Goal: Task Accomplishment & Management: Complete application form

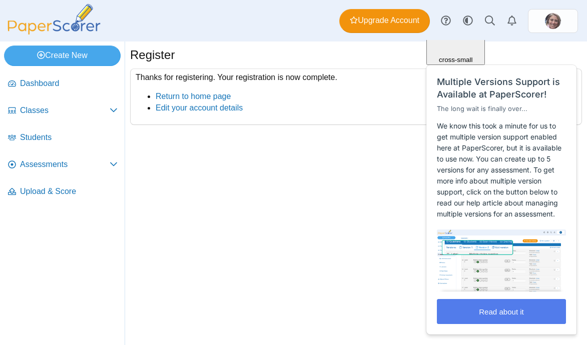
click at [349, 229] on div "Register Thanks for registering. Your registration is now complete. Return to h…" at bounding box center [356, 194] width 462 height 304
click at [332, 286] on div "Register Thanks for registering. Your registration is now complete. Return to h…" at bounding box center [356, 194] width 462 height 304
click at [481, 56] on div "Close cross-small" at bounding box center [455, 29] width 51 height 67
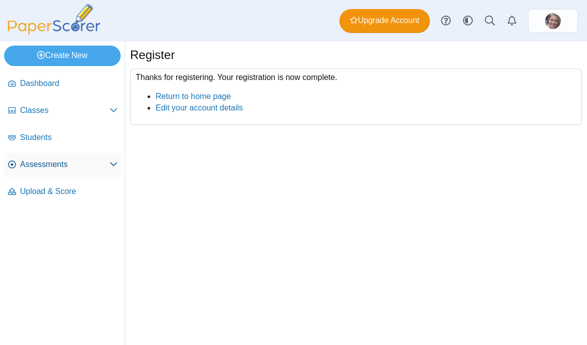
click at [63, 162] on span "Assessments" at bounding box center [65, 164] width 90 height 11
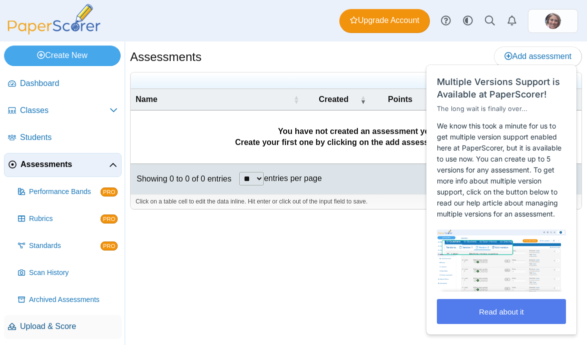
click at [38, 325] on span "Upload & Score" at bounding box center [69, 326] width 98 height 11
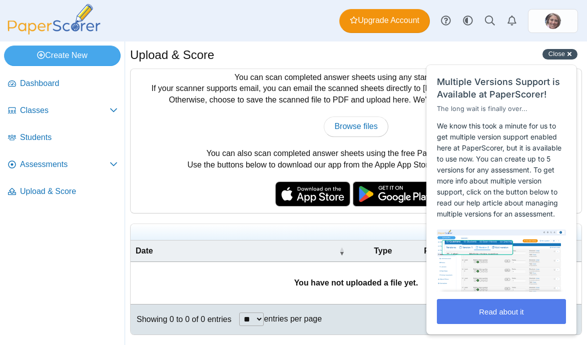
click at [570, 57] on div "Close cross-small" at bounding box center [559, 54] width 35 height 11
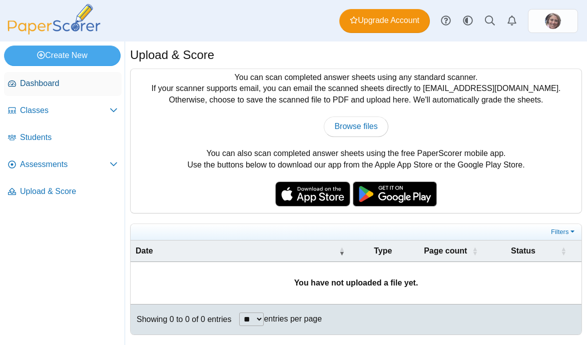
click at [86, 84] on span "Dashboard" at bounding box center [69, 83] width 98 height 11
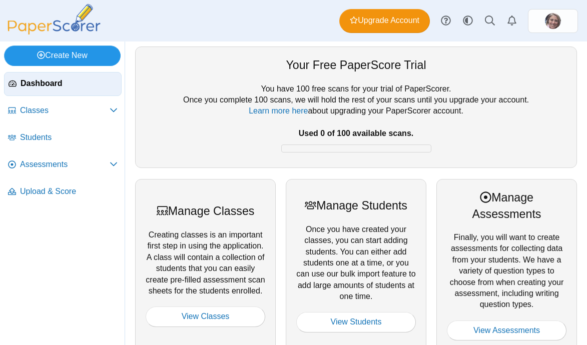
click at [84, 54] on link "Create New" at bounding box center [62, 56] width 117 height 20
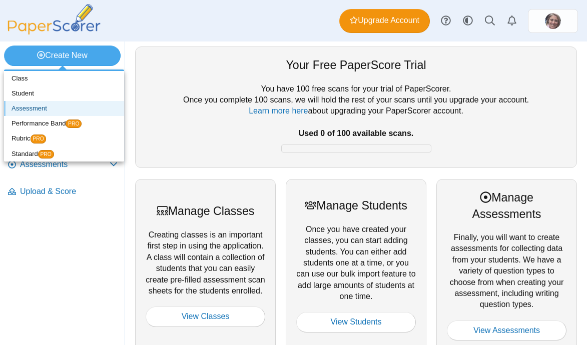
click at [31, 109] on link "Assessment" at bounding box center [64, 108] width 120 height 15
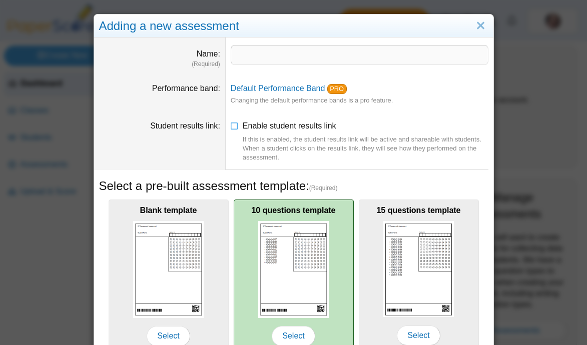
click at [284, 286] on img at bounding box center [293, 269] width 71 height 97
click at [288, 329] on span "Select" at bounding box center [293, 336] width 43 height 20
click at [300, 336] on span "Select" at bounding box center [293, 336] width 43 height 20
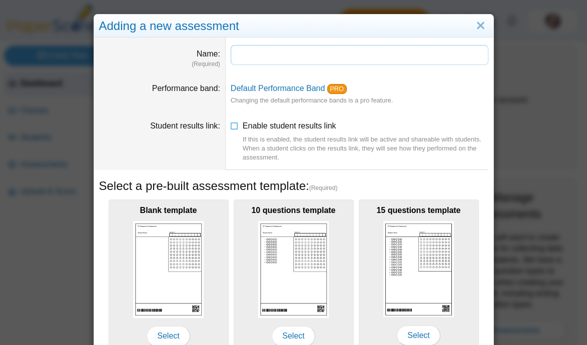
click at [257, 57] on input "Name" at bounding box center [360, 55] width 258 height 20
type input "*"
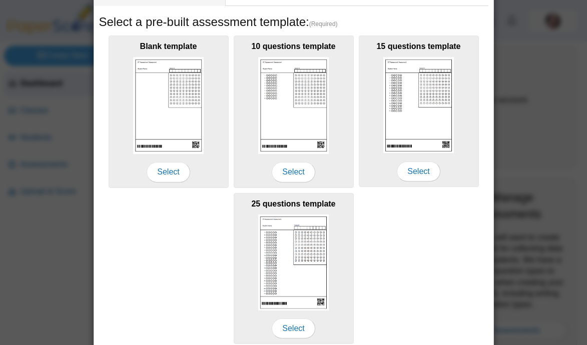
scroll to position [205, 0]
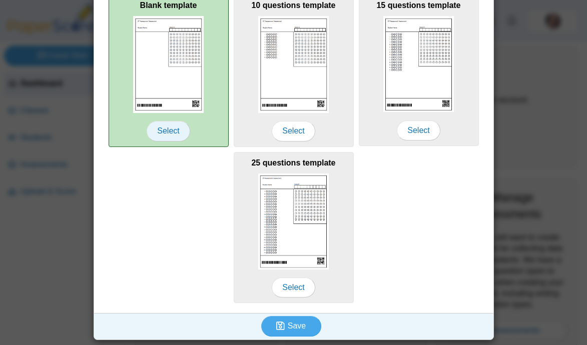
type input "**********"
click at [167, 132] on span "Select" at bounding box center [168, 131] width 43 height 20
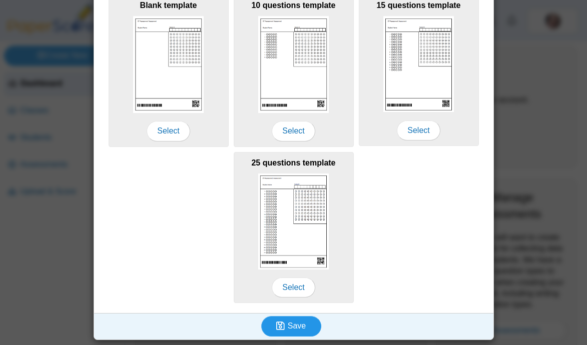
click at [299, 330] on span "Save" at bounding box center [297, 326] width 18 height 9
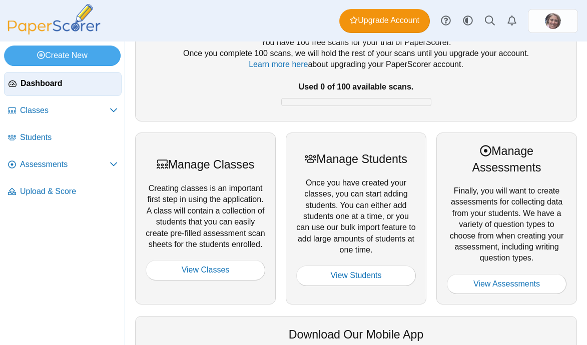
scroll to position [75, 0]
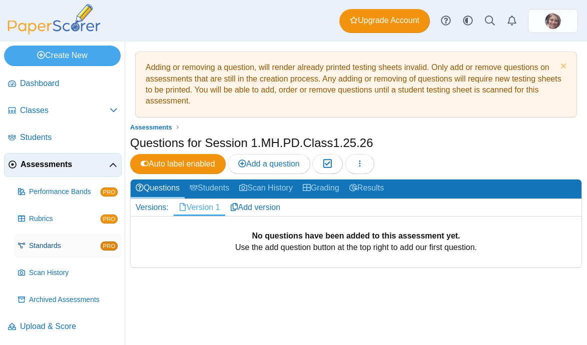
scroll to position [1, 0]
click at [210, 204] on link "Version 1" at bounding box center [200, 207] width 52 height 17
click at [267, 162] on span "Add a question" at bounding box center [269, 164] width 62 height 9
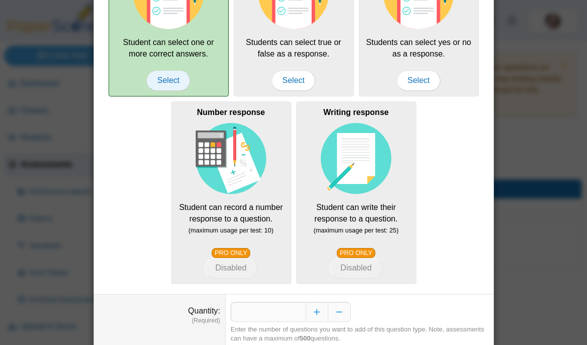
scroll to position [216, 0]
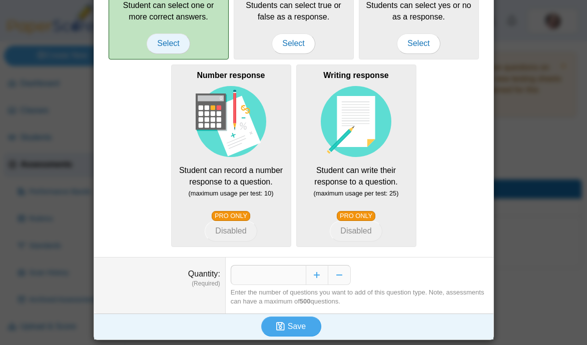
click at [164, 42] on span "Select" at bounding box center [168, 44] width 43 height 20
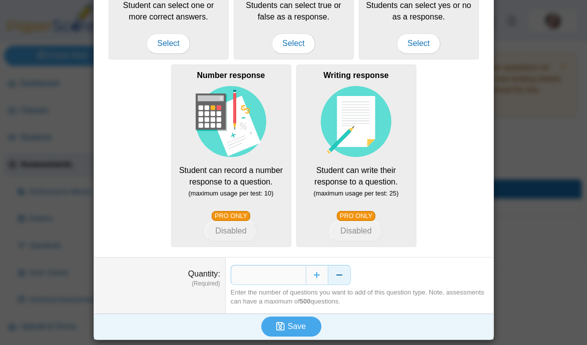
click at [343, 273] on button "Decrease" at bounding box center [339, 275] width 23 height 20
click at [340, 274] on button "Decrease" at bounding box center [339, 275] width 23 height 20
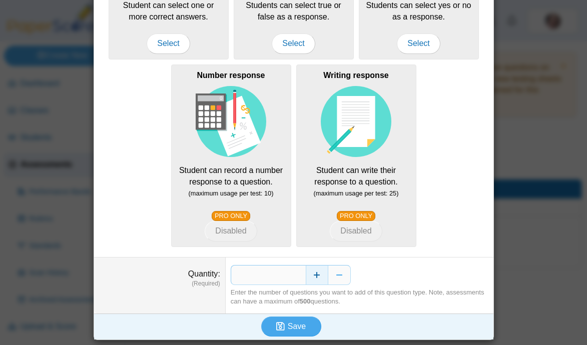
click at [316, 274] on button "Increase" at bounding box center [317, 275] width 23 height 20
click at [295, 328] on span "Save" at bounding box center [297, 326] width 18 height 9
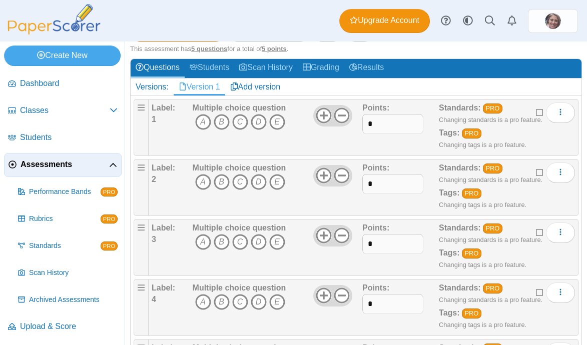
scroll to position [134, 0]
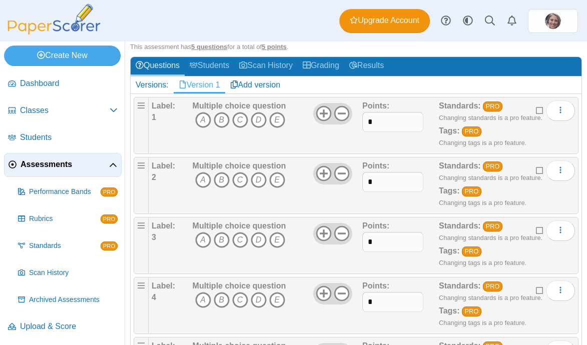
click at [157, 116] on div "Label: 1" at bounding box center [171, 126] width 39 height 50
click at [154, 118] on b "1" at bounding box center [154, 117] width 5 height 9
click at [257, 87] on link "Add version" at bounding box center [255, 85] width 61 height 17
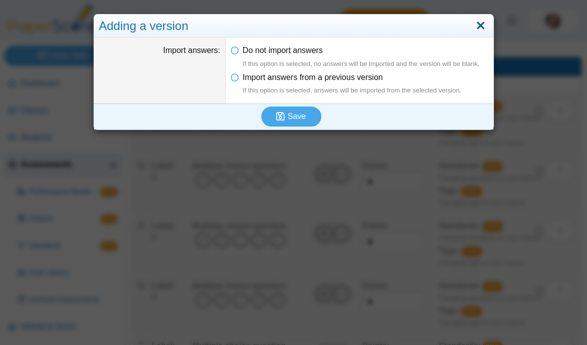
click at [483, 23] on link "Close" at bounding box center [481, 26] width 16 height 17
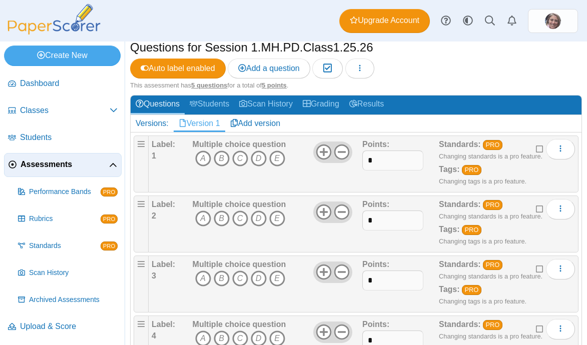
scroll to position [95, 0]
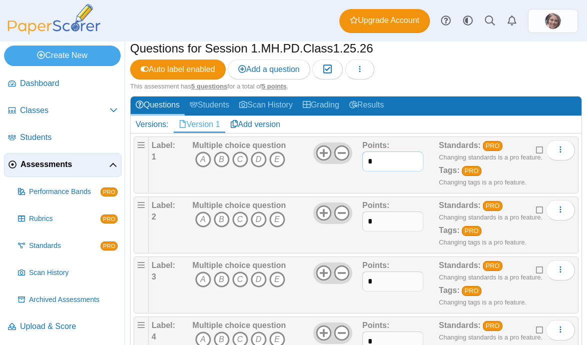
click at [379, 164] on input "*" at bounding box center [392, 162] width 61 height 20
click at [352, 183] on div "Multiple choice question A B C D E" at bounding box center [276, 165] width 172 height 50
click at [563, 151] on icon "More options" at bounding box center [560, 150] width 8 height 8
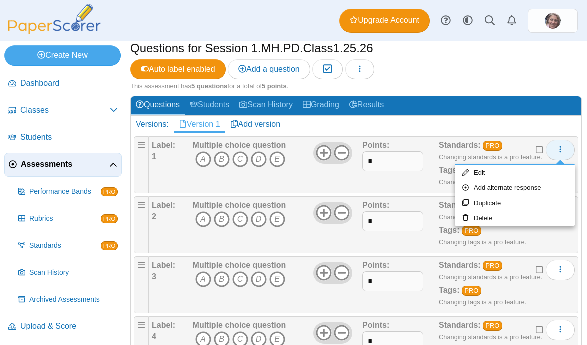
click at [563, 151] on icon "More options" at bounding box center [560, 150] width 8 height 8
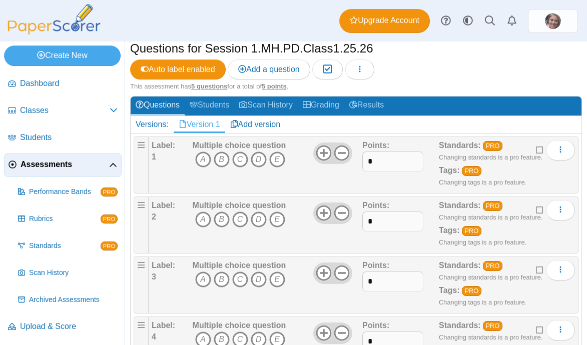
click at [153, 157] on b "1" at bounding box center [154, 157] width 5 height 9
click at [206, 160] on icon "A" at bounding box center [203, 160] width 16 height 16
click at [323, 155] on use at bounding box center [324, 154] width 16 height 16
click at [345, 154] on use at bounding box center [342, 154] width 16 height 16
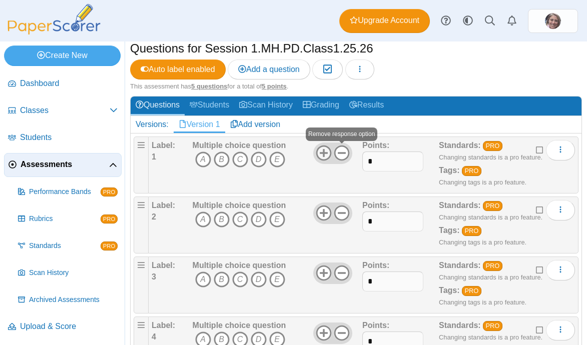
click at [323, 152] on use at bounding box center [324, 154] width 16 height 16
click at [344, 152] on icon at bounding box center [342, 153] width 16 height 16
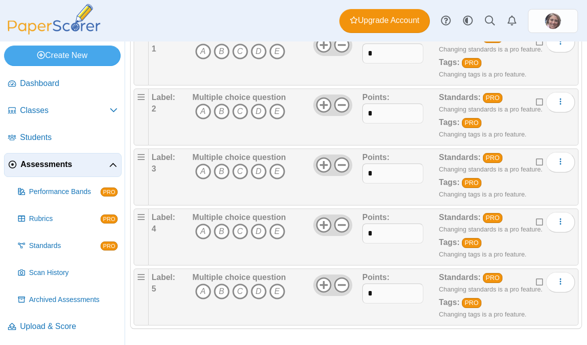
scroll to position [207, 0]
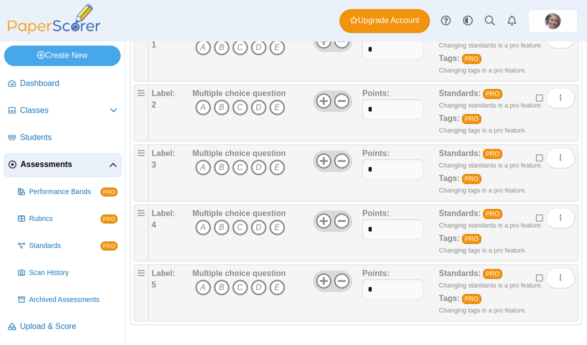
click at [161, 275] on b "Label:" at bounding box center [164, 273] width 24 height 9
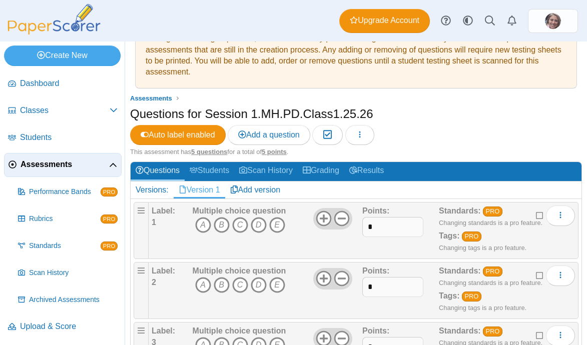
scroll to position [0, 0]
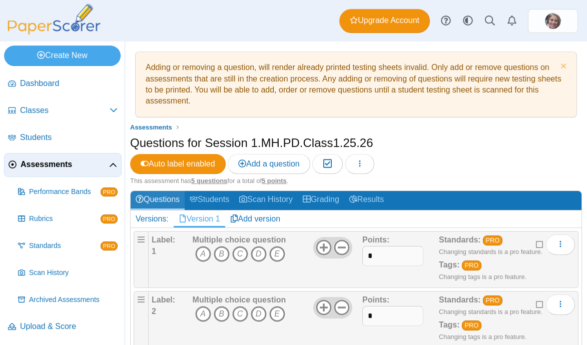
click at [154, 201] on link "Questions" at bounding box center [158, 200] width 54 height 19
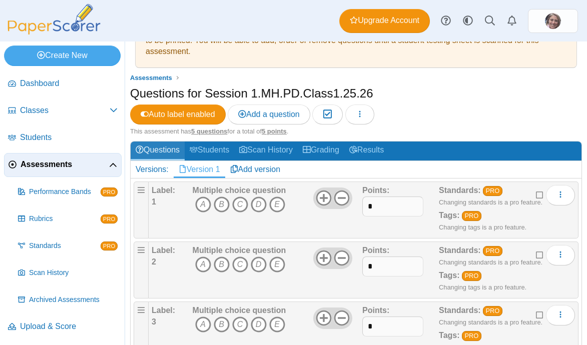
scroll to position [50, 0]
click at [205, 151] on link "Students" at bounding box center [210, 151] width 50 height 19
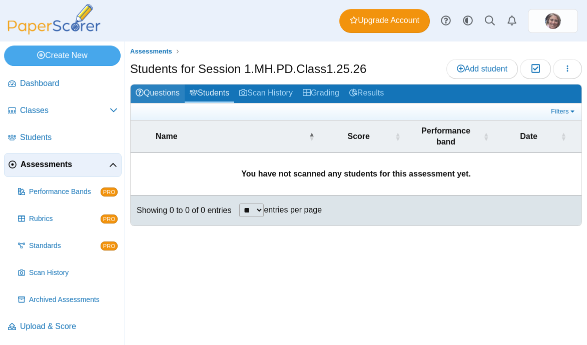
click at [155, 91] on link "Questions" at bounding box center [158, 94] width 54 height 19
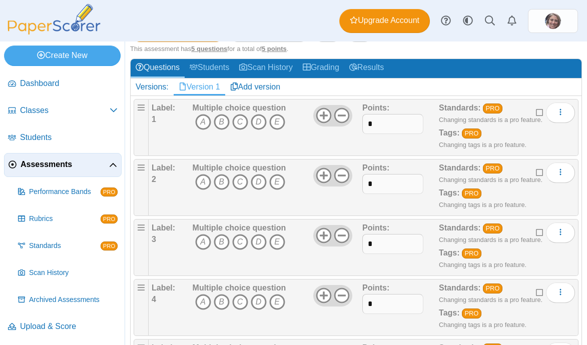
scroll to position [207, 0]
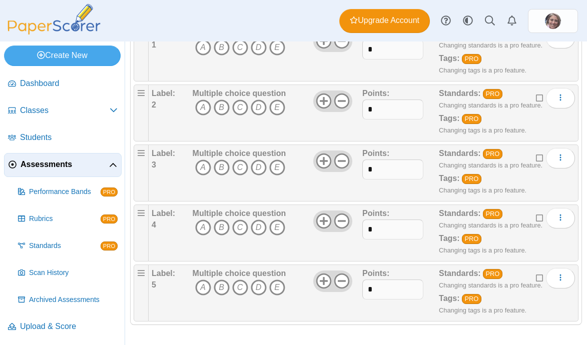
click at [156, 286] on div "Label: 5" at bounding box center [171, 293] width 39 height 50
drag, startPoint x: 155, startPoint y: 286, endPoint x: 144, endPoint y: 285, distance: 11.5
click at [144, 285] on li "Label: 5 Multiple choice question A B C D E *" at bounding box center [356, 293] width 445 height 57
click at [562, 277] on icon "More options" at bounding box center [560, 278] width 8 height 8
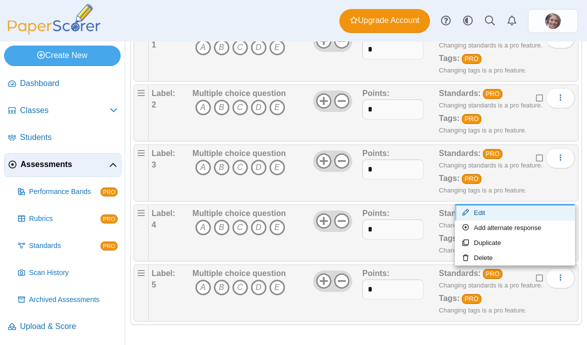
click at [482, 213] on link "Edit" at bounding box center [515, 213] width 120 height 15
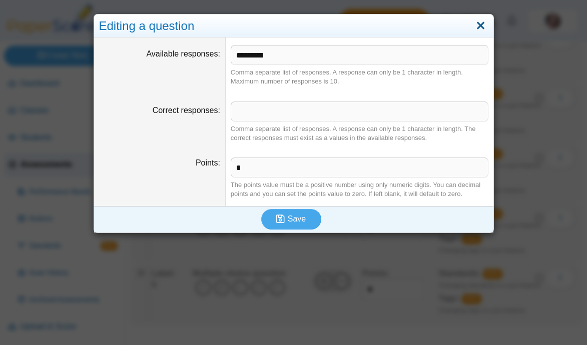
click at [483, 21] on link "Close" at bounding box center [481, 26] width 16 height 17
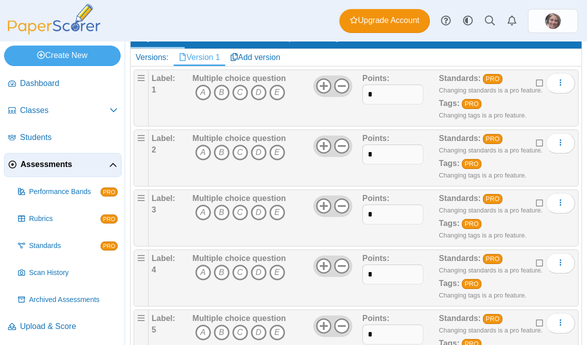
scroll to position [0, 0]
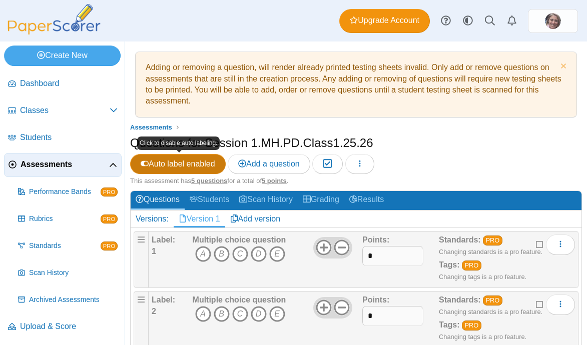
click at [147, 164] on icon at bounding box center [145, 164] width 8 height 8
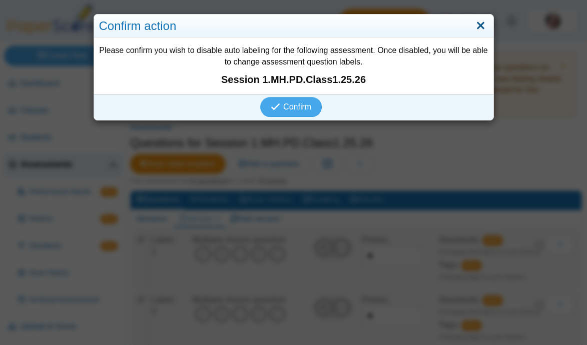
click at [479, 24] on link "Close" at bounding box center [481, 26] width 16 height 17
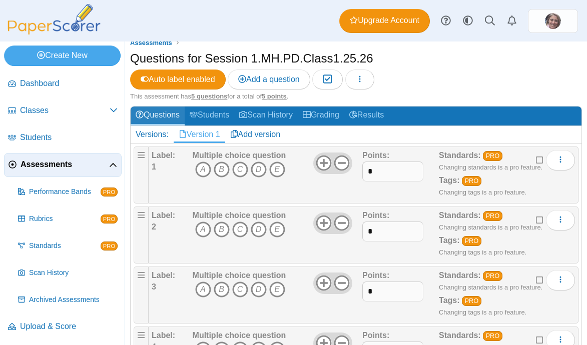
scroll to position [89, 0]
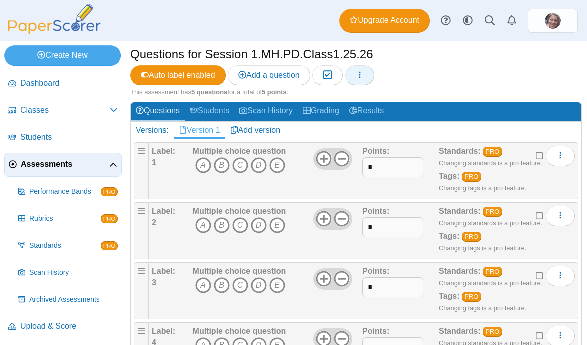
click at [364, 76] on icon "button" at bounding box center [360, 75] width 8 height 8
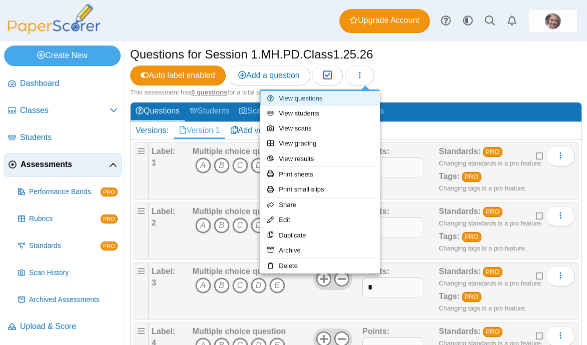
click at [308, 97] on link "View questions" at bounding box center [320, 98] width 120 height 15
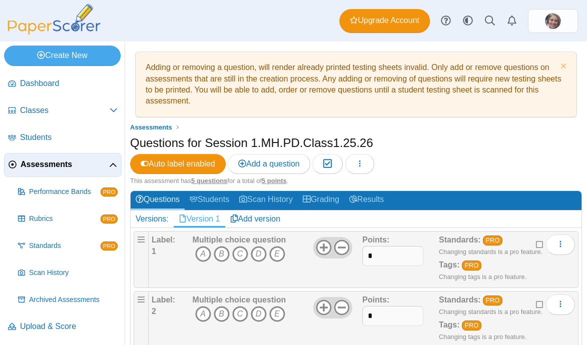
click at [443, 154] on div "Questions for Session 1.MH.PD.Class1.25.26 Auto label enabled Add a question Mo…" at bounding box center [356, 156] width 452 height 42
click at [68, 166] on span "Assessments" at bounding box center [65, 164] width 89 height 11
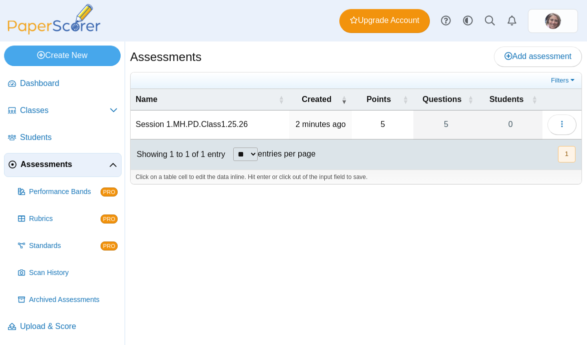
scroll to position [1, 0]
click at [195, 120] on td "Session 1.MH.PD.Class1.25.26" at bounding box center [210, 125] width 159 height 29
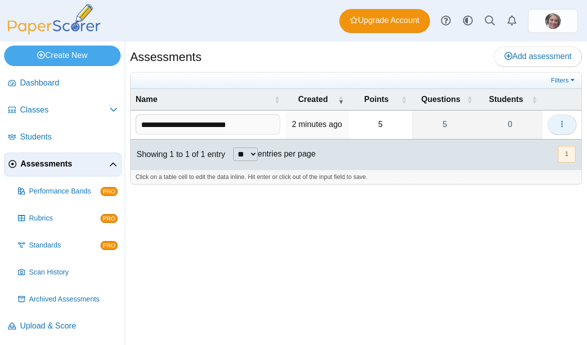
click at [561, 124] on use "button" at bounding box center [562, 124] width 2 height 7
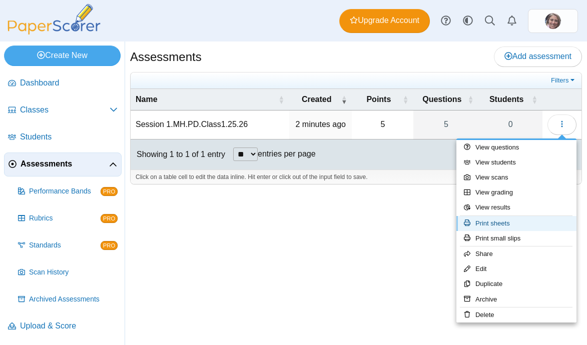
click at [499, 227] on link "Print sheets" at bounding box center [516, 223] width 120 height 15
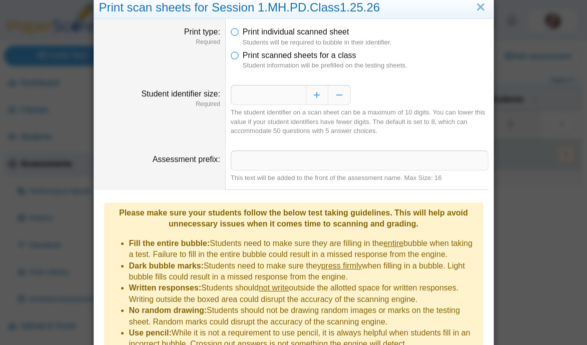
scroll to position [0, 0]
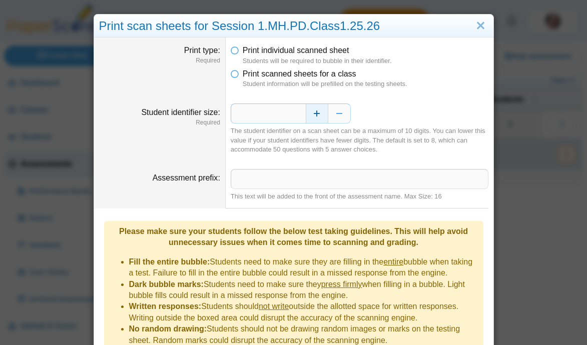
click at [319, 114] on button "Increase" at bounding box center [317, 114] width 23 height 20
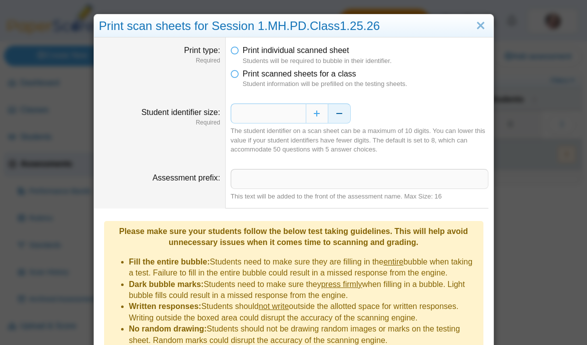
click at [342, 115] on button "Decrease" at bounding box center [339, 114] width 23 height 20
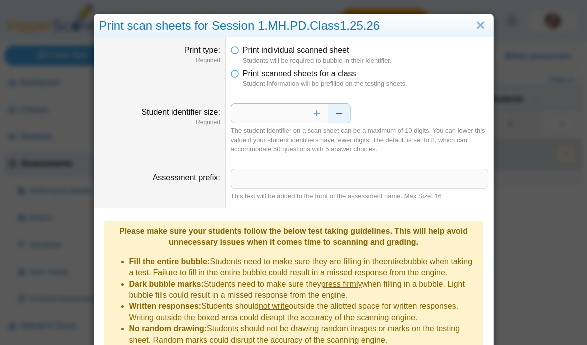
click at [342, 115] on button "Decrease" at bounding box center [339, 114] width 23 height 20
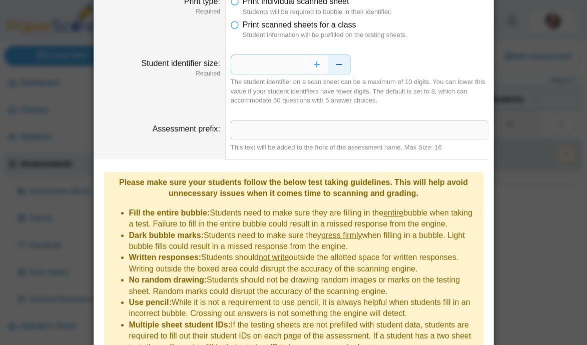
scroll to position [38, 0]
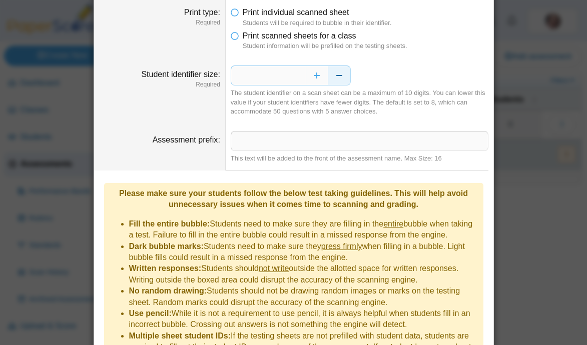
click at [338, 74] on button "Decrease" at bounding box center [339, 76] width 23 height 20
click at [314, 74] on button "Increase" at bounding box center [317, 76] width 23 height 20
click at [317, 77] on button "Increase" at bounding box center [317, 76] width 23 height 20
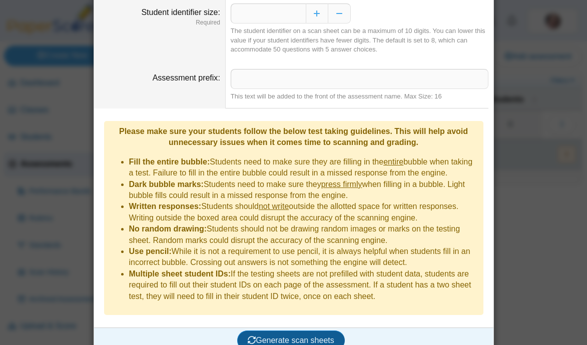
click at [274, 336] on span "Generate scan sheets" at bounding box center [291, 340] width 87 height 9
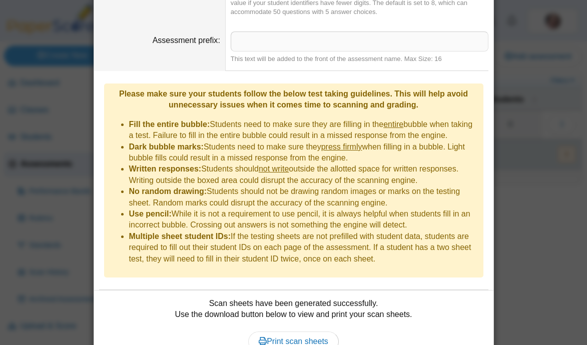
scroll to position [181, 0]
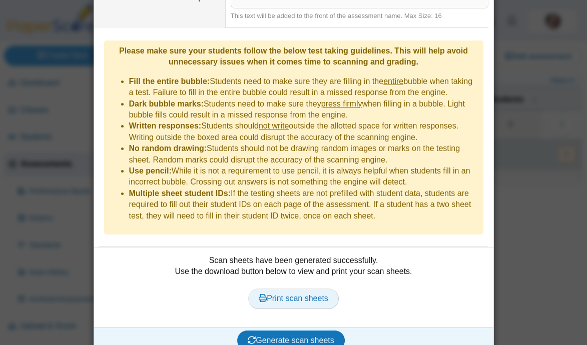
click at [299, 294] on span "Print scan sheets" at bounding box center [294, 298] width 70 height 9
click at [495, 142] on div "**********" at bounding box center [293, 172] width 587 height 345
